Goal: Transaction & Acquisition: Book appointment/travel/reservation

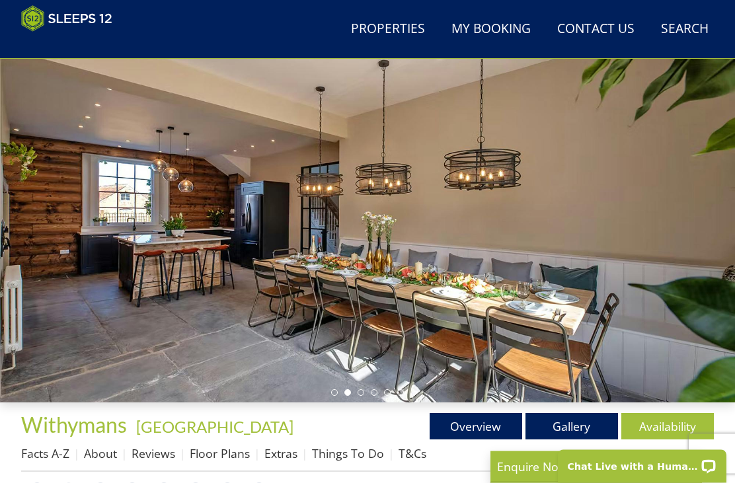
scroll to position [103, 0]
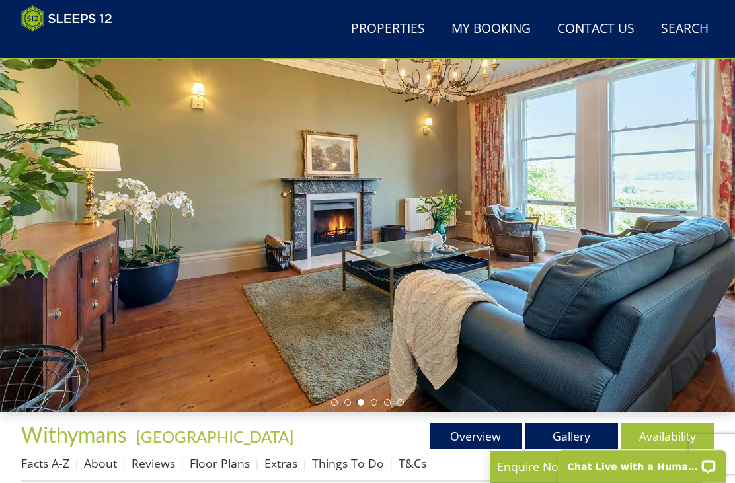
click at [42, 299] on div at bounding box center [367, 207] width 735 height 412
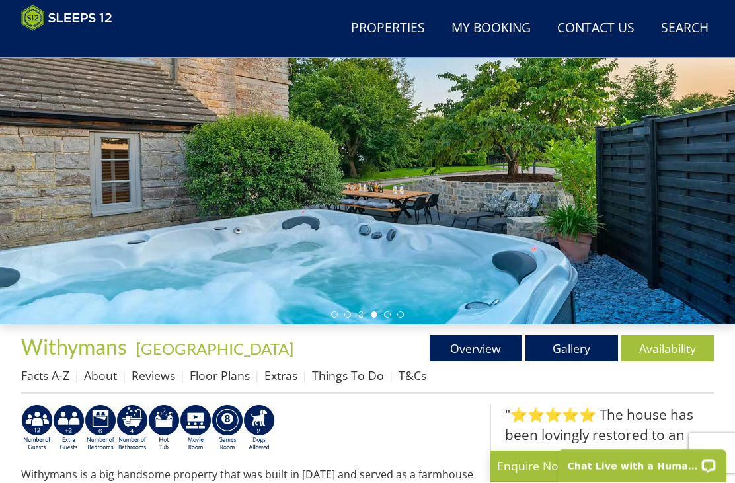
scroll to position [191, 0]
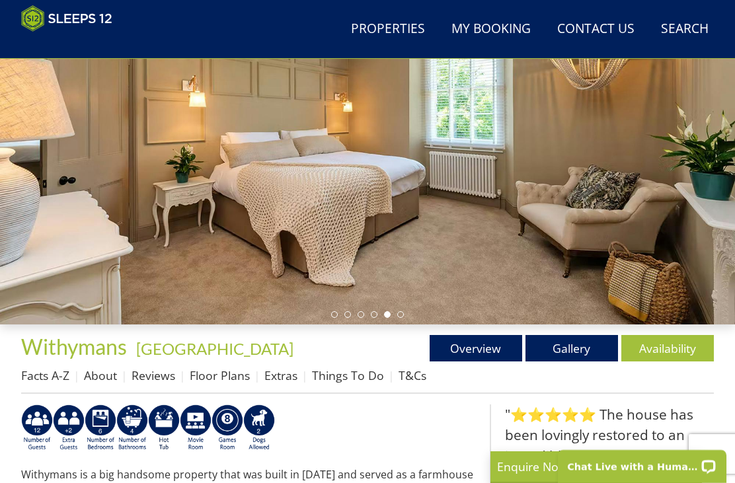
click at [578, 346] on link "Gallery" at bounding box center [572, 348] width 93 height 26
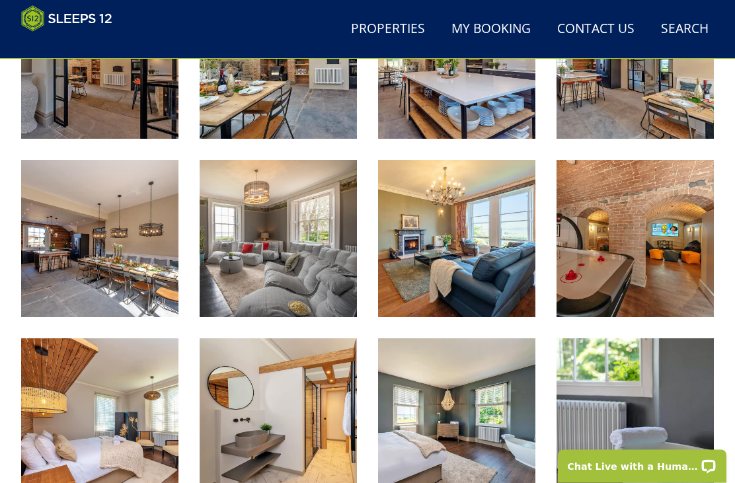
scroll to position [793, 0]
click at [641, 277] on img at bounding box center [635, 238] width 157 height 157
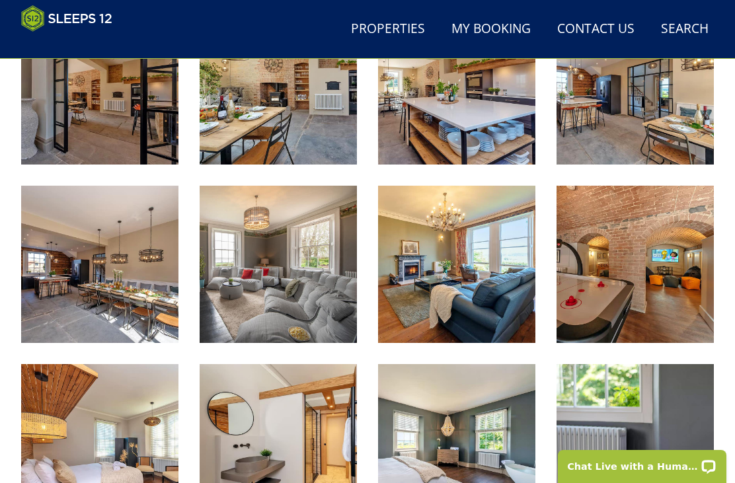
scroll to position [766, 0]
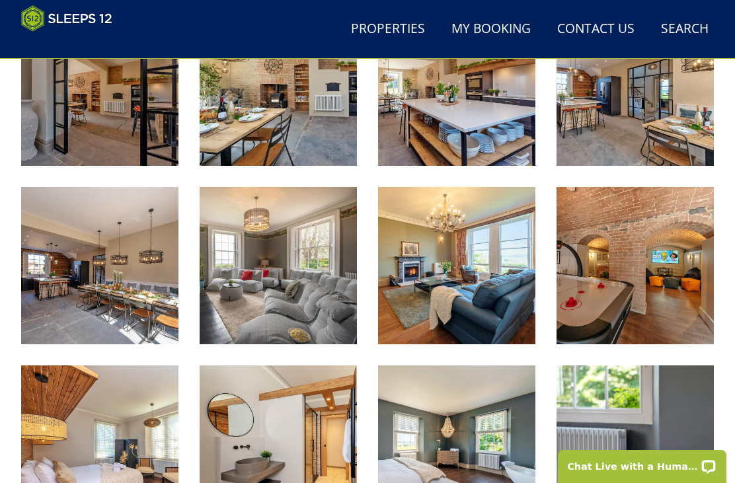
click at [290, 299] on img at bounding box center [278, 265] width 157 height 157
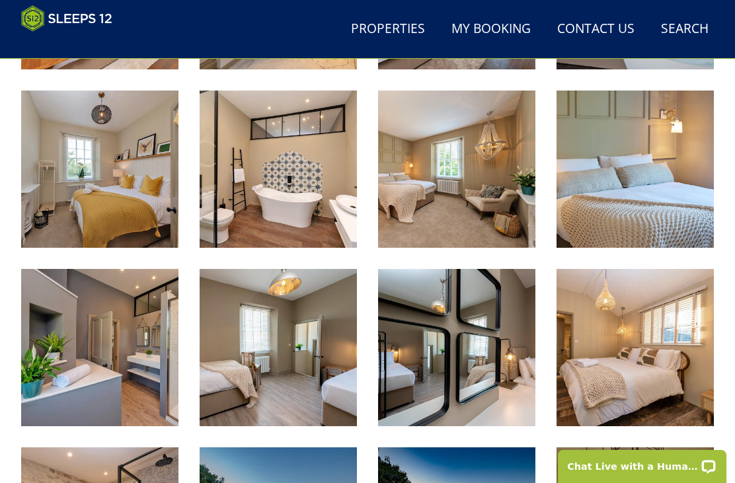
scroll to position [1221, 0]
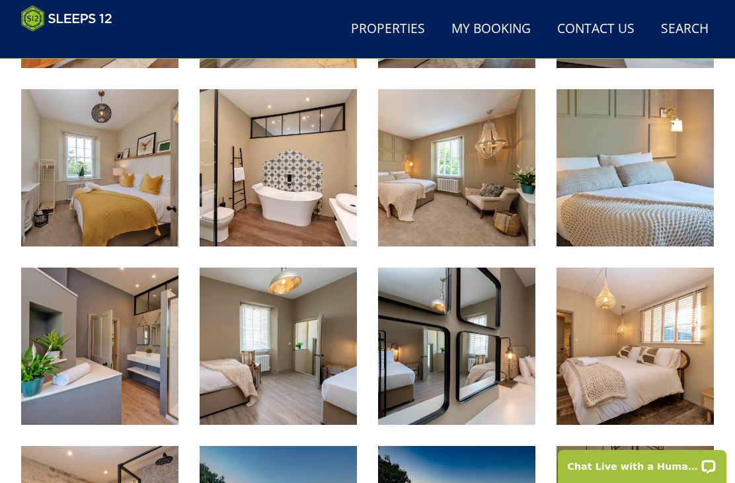
click at [257, 179] on img at bounding box center [278, 167] width 157 height 157
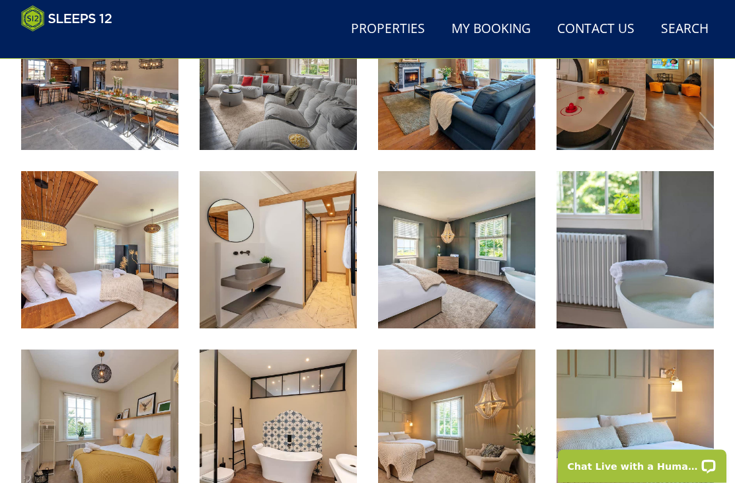
scroll to position [960, 0]
click at [56, 97] on img at bounding box center [99, 71] width 157 height 157
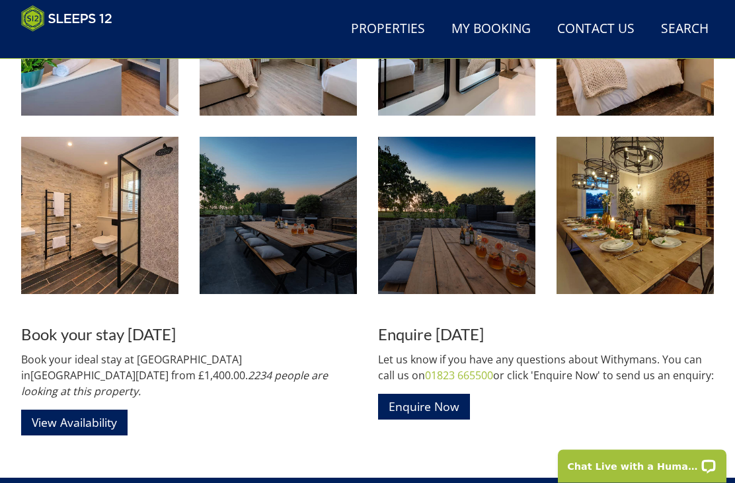
scroll to position [1532, 0]
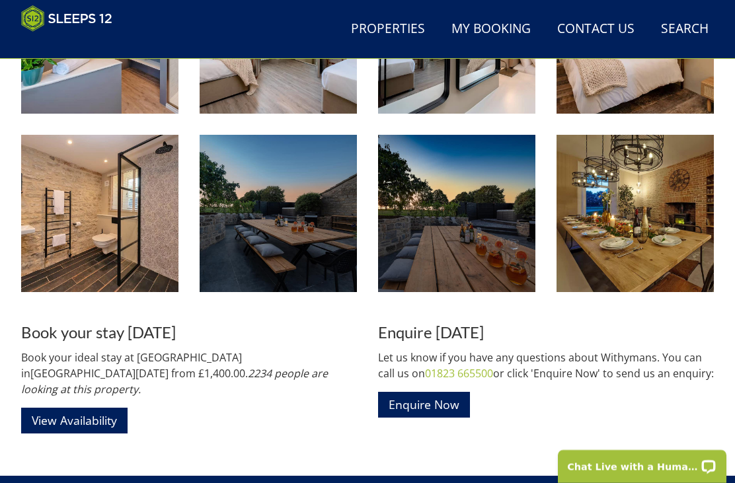
click at [660, 235] on img at bounding box center [635, 213] width 157 height 157
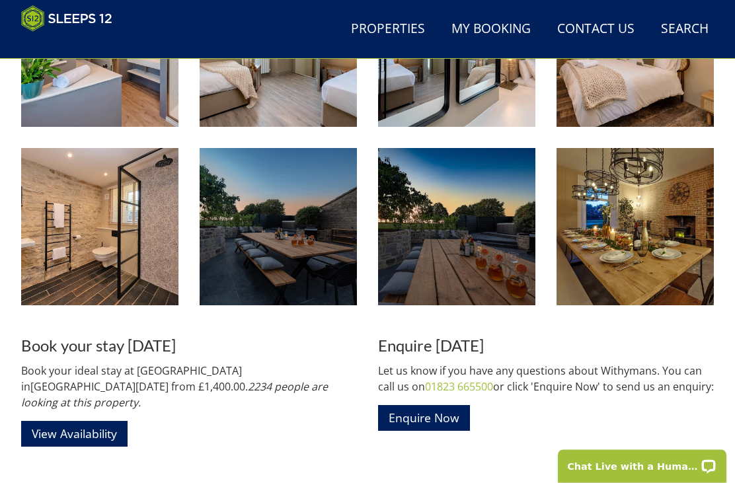
scroll to position [1519, 0]
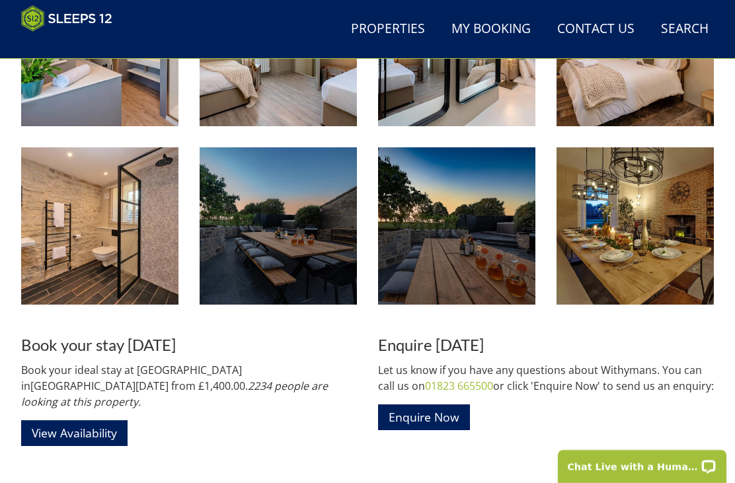
click at [313, 239] on img at bounding box center [278, 225] width 157 height 157
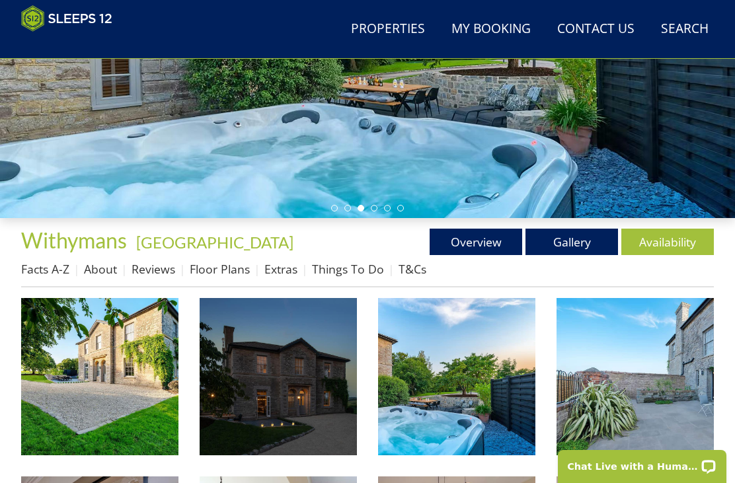
scroll to position [297, 0]
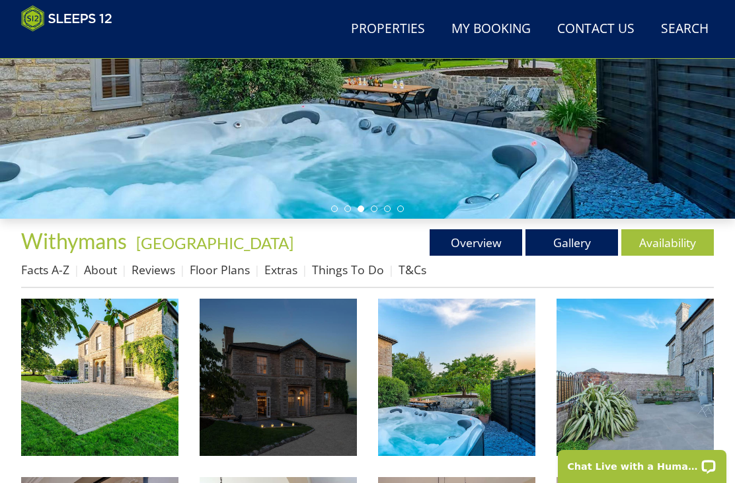
click at [95, 395] on img at bounding box center [99, 377] width 157 height 157
click at [96, 262] on link "About" at bounding box center [100, 270] width 33 height 16
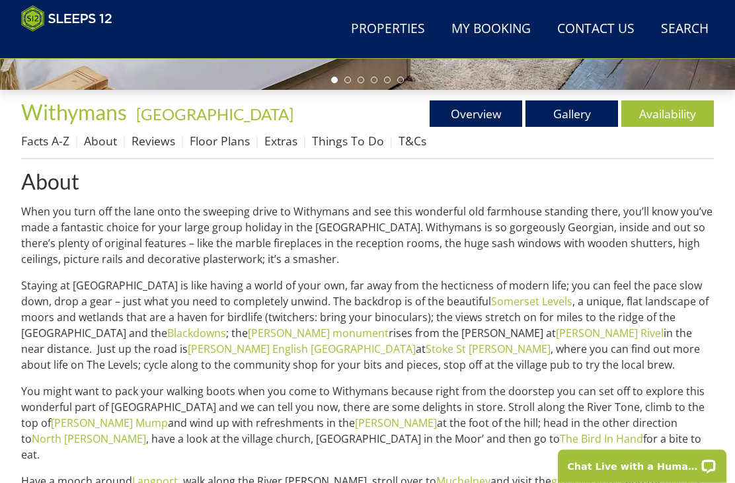
scroll to position [424, 0]
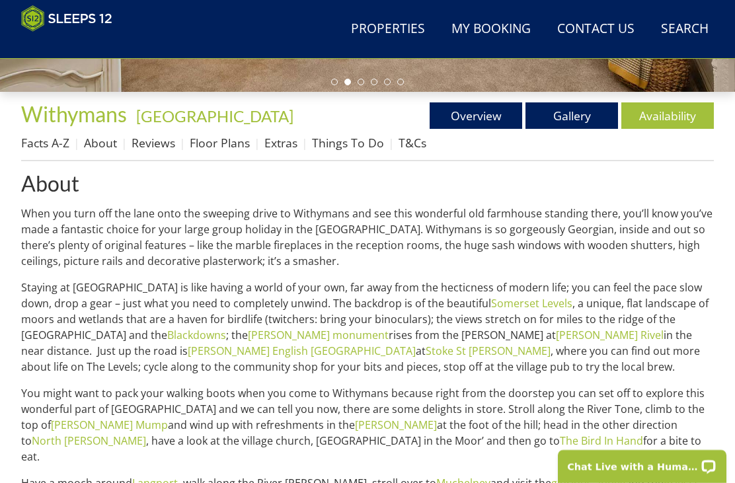
click at [220, 151] on link "Floor Plans" at bounding box center [220, 143] width 60 height 16
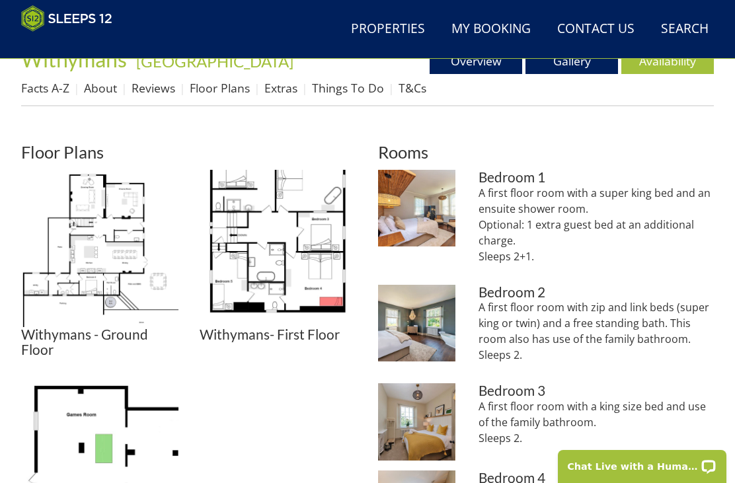
scroll to position [477, 0]
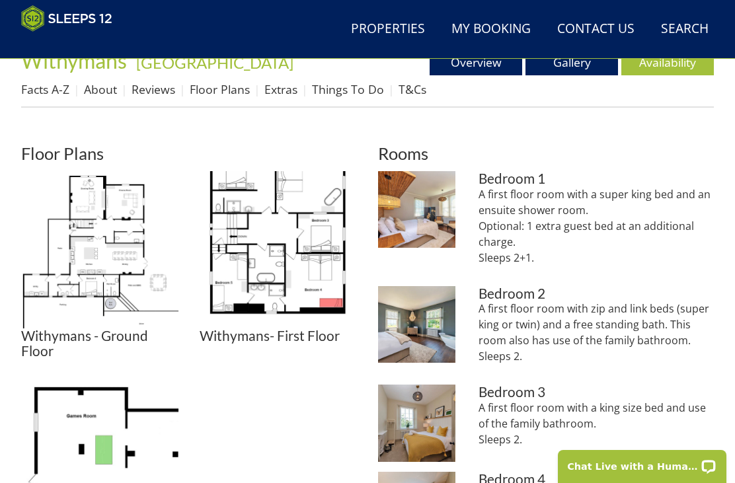
click at [102, 95] on link "About" at bounding box center [100, 89] width 33 height 16
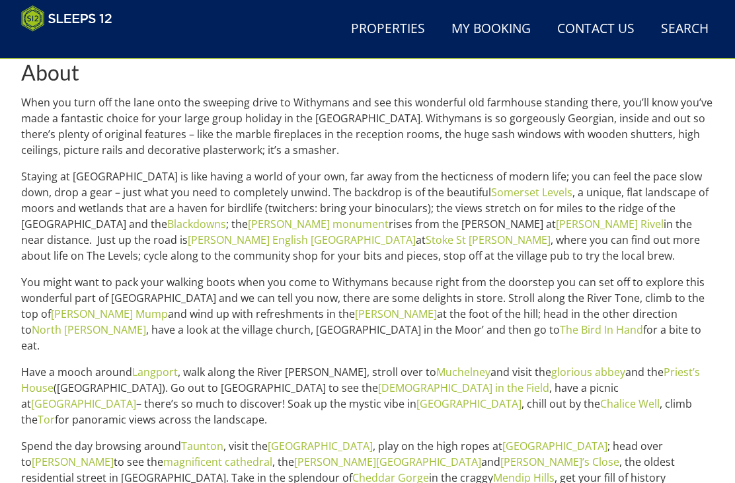
scroll to position [535, 0]
click at [616, 1] on header "Search Menu Properties My Booking Contact Us [PHONE_NUMBER] Search Check Availa…" at bounding box center [367, 29] width 735 height 59
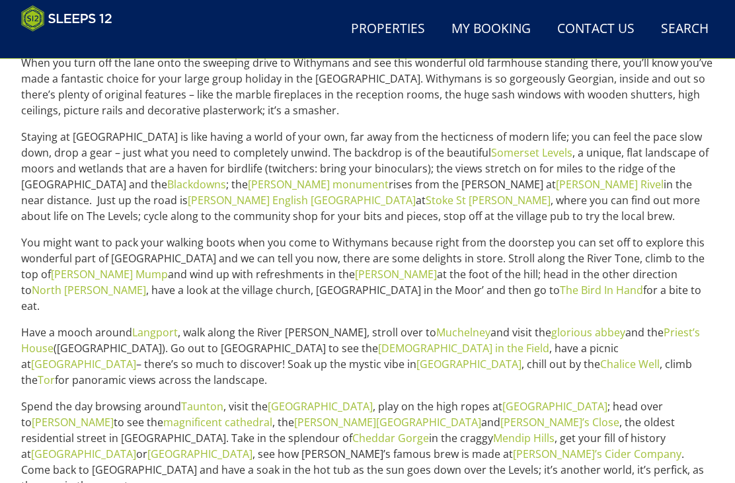
scroll to position [577, 0]
